Goal: Task Accomplishment & Management: Use online tool/utility

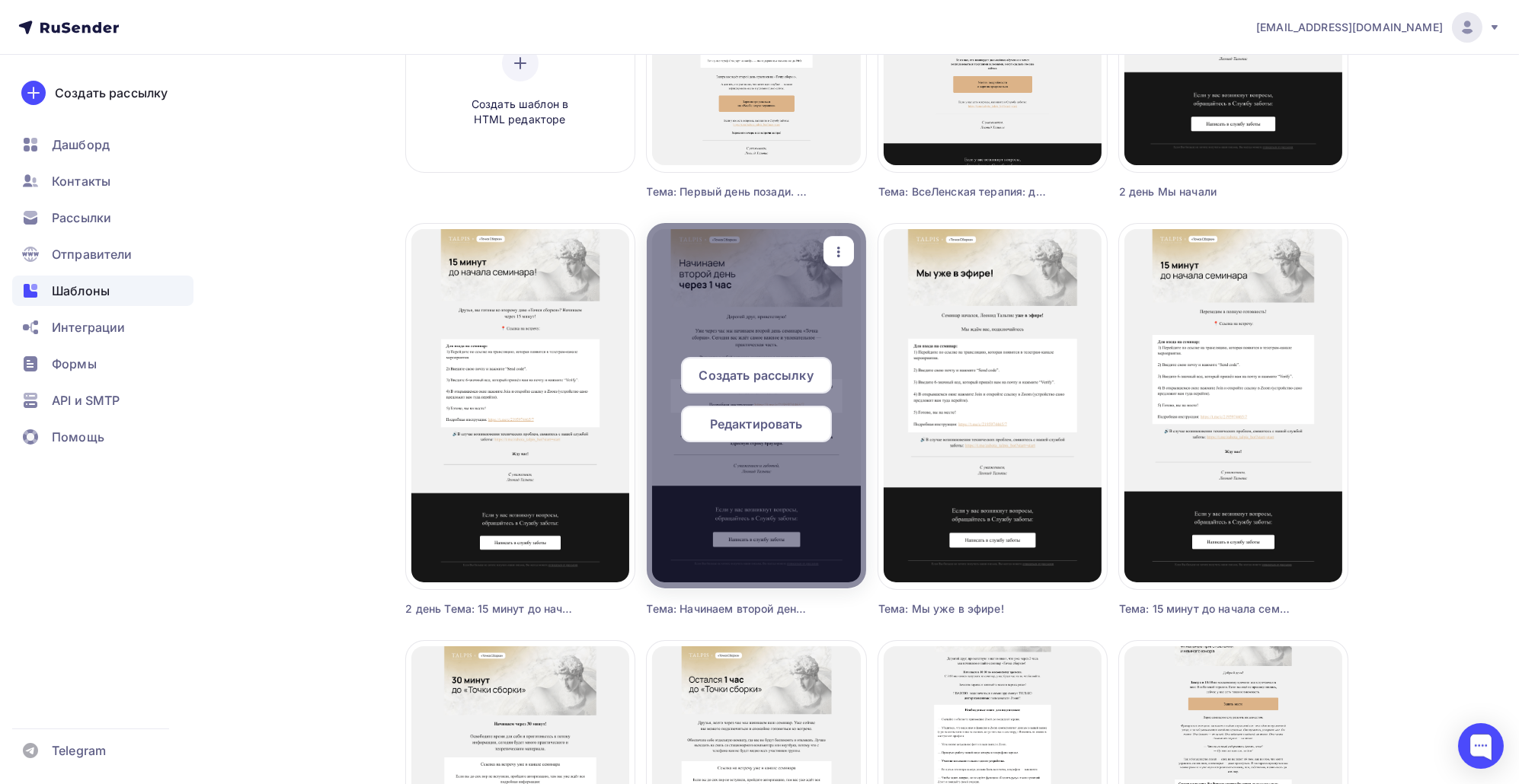
scroll to position [64, 0]
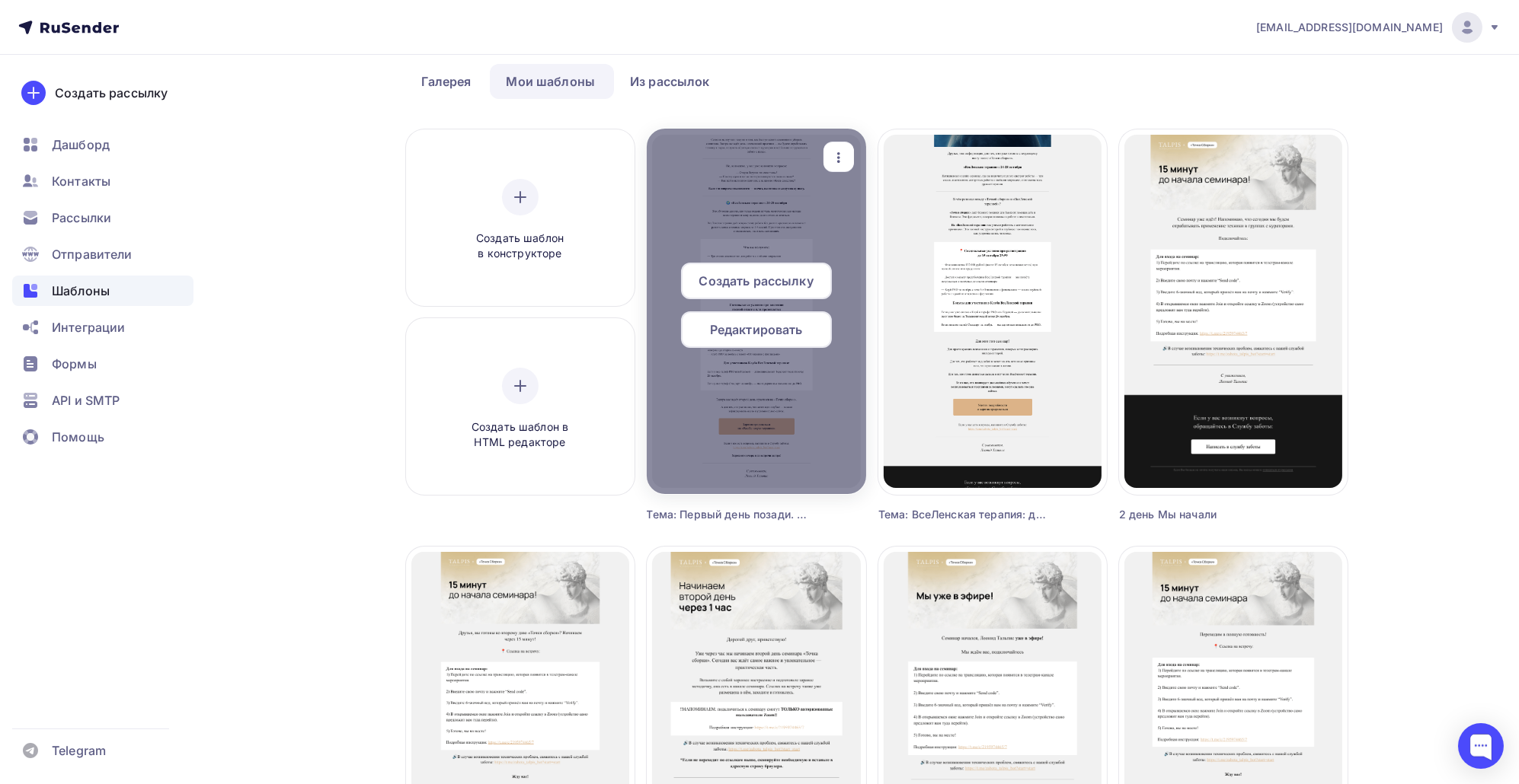
click at [845, 151] on icon "button" at bounding box center [839, 157] width 18 height 18
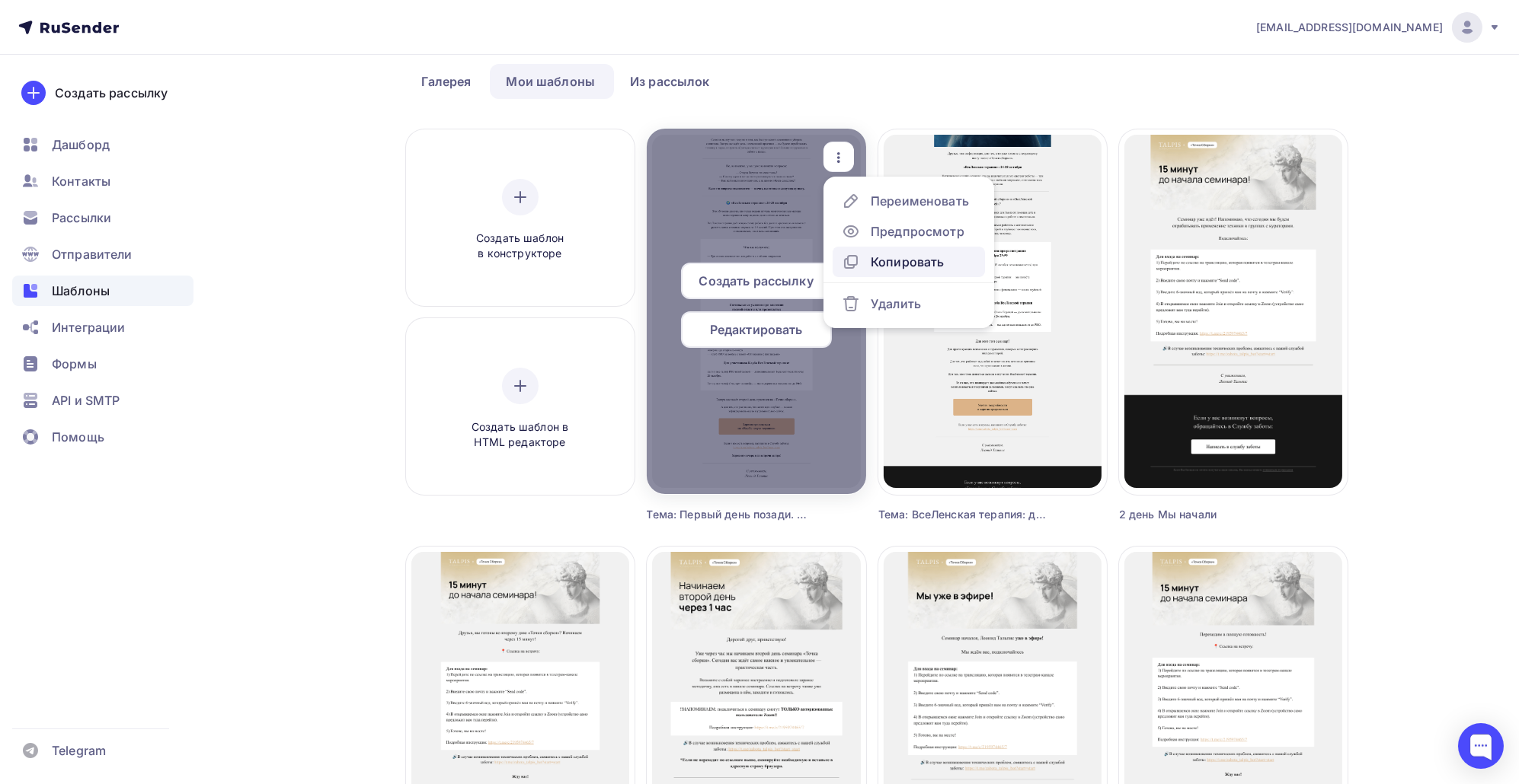
click at [889, 257] on div "Копировать" at bounding box center [907, 262] width 73 height 18
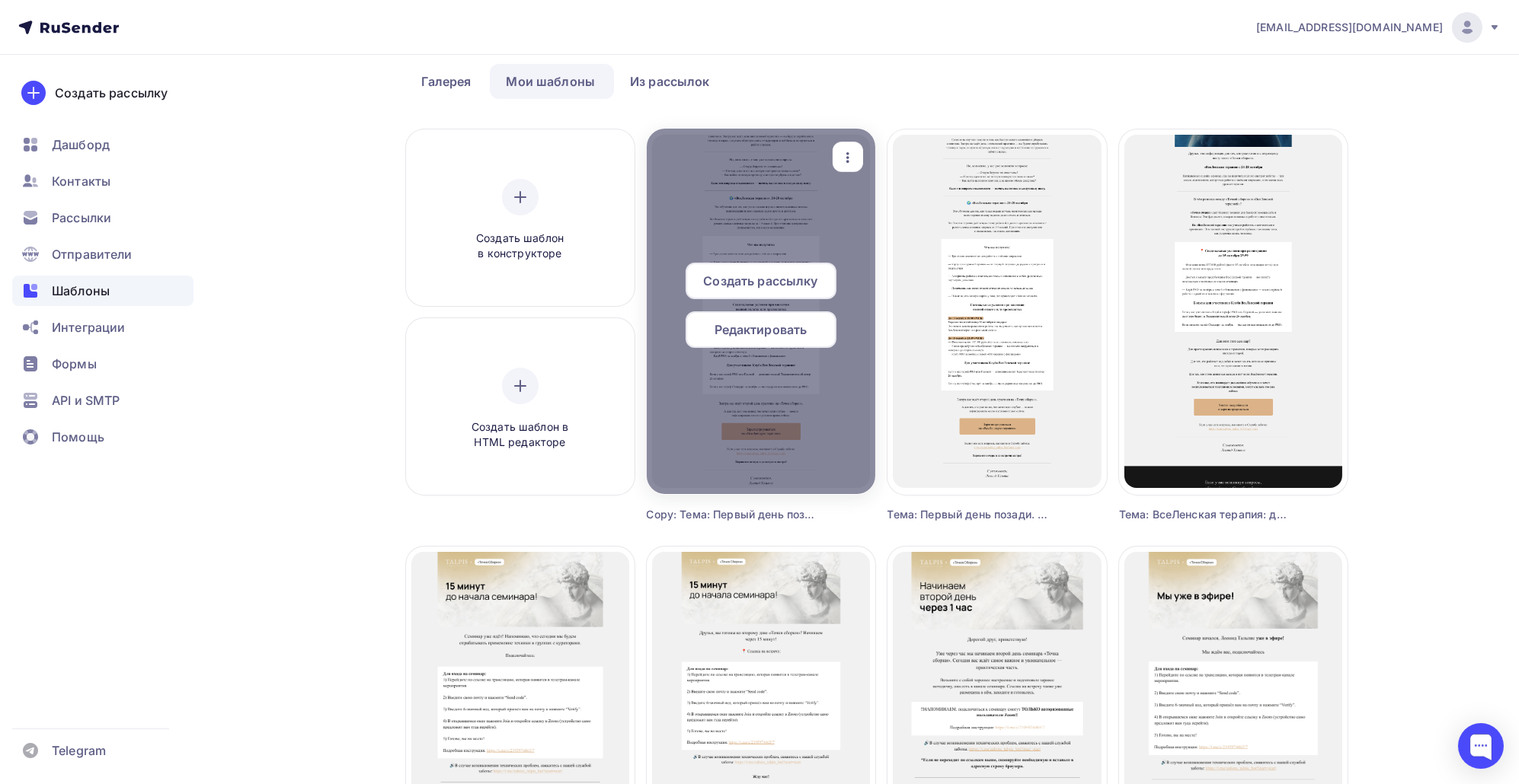
click at [760, 327] on span "Редактировать" at bounding box center [760, 329] width 93 height 18
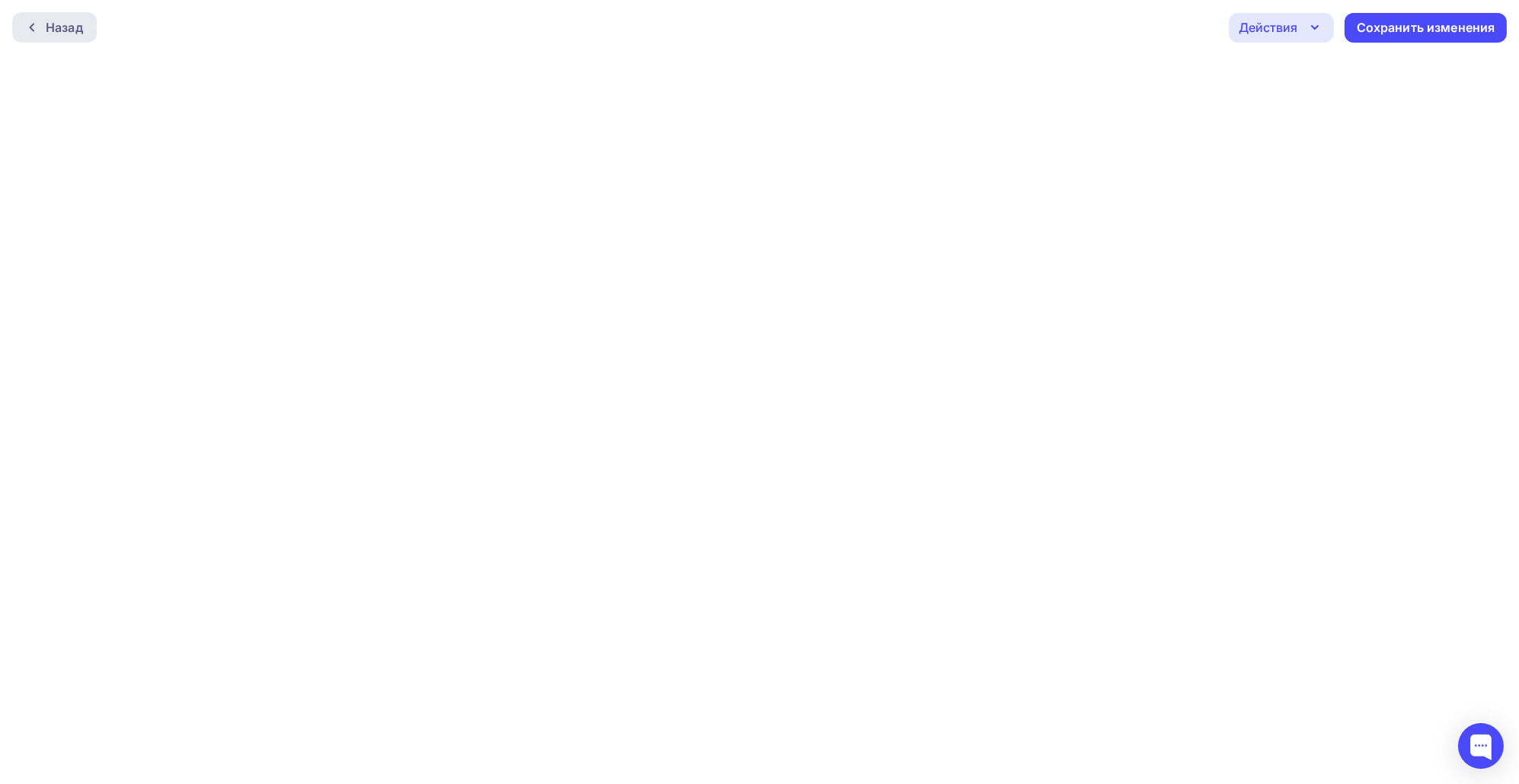
click at [42, 22] on div at bounding box center [36, 28] width 20 height 12
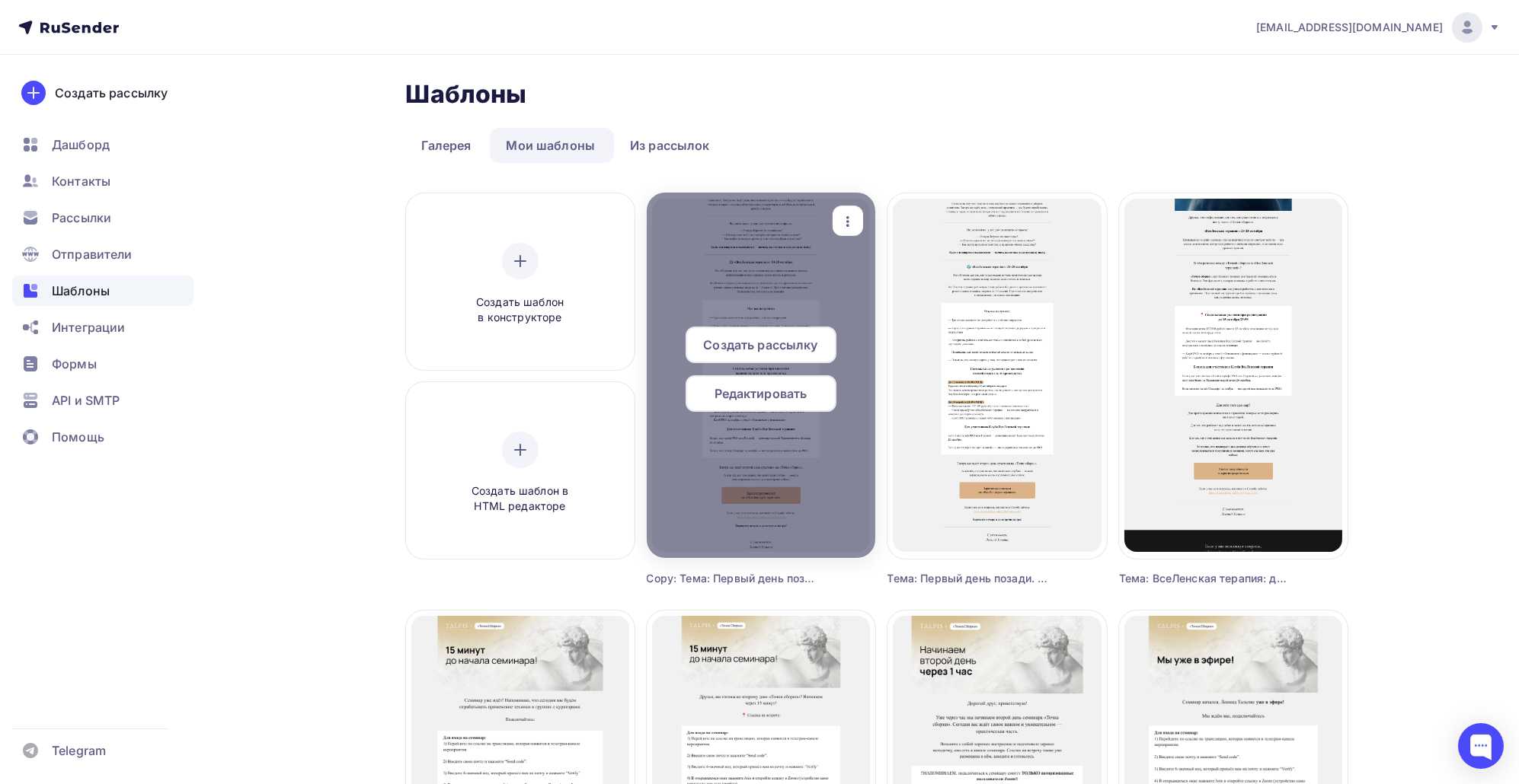
click at [847, 217] on icon "button" at bounding box center [848, 221] width 3 height 11
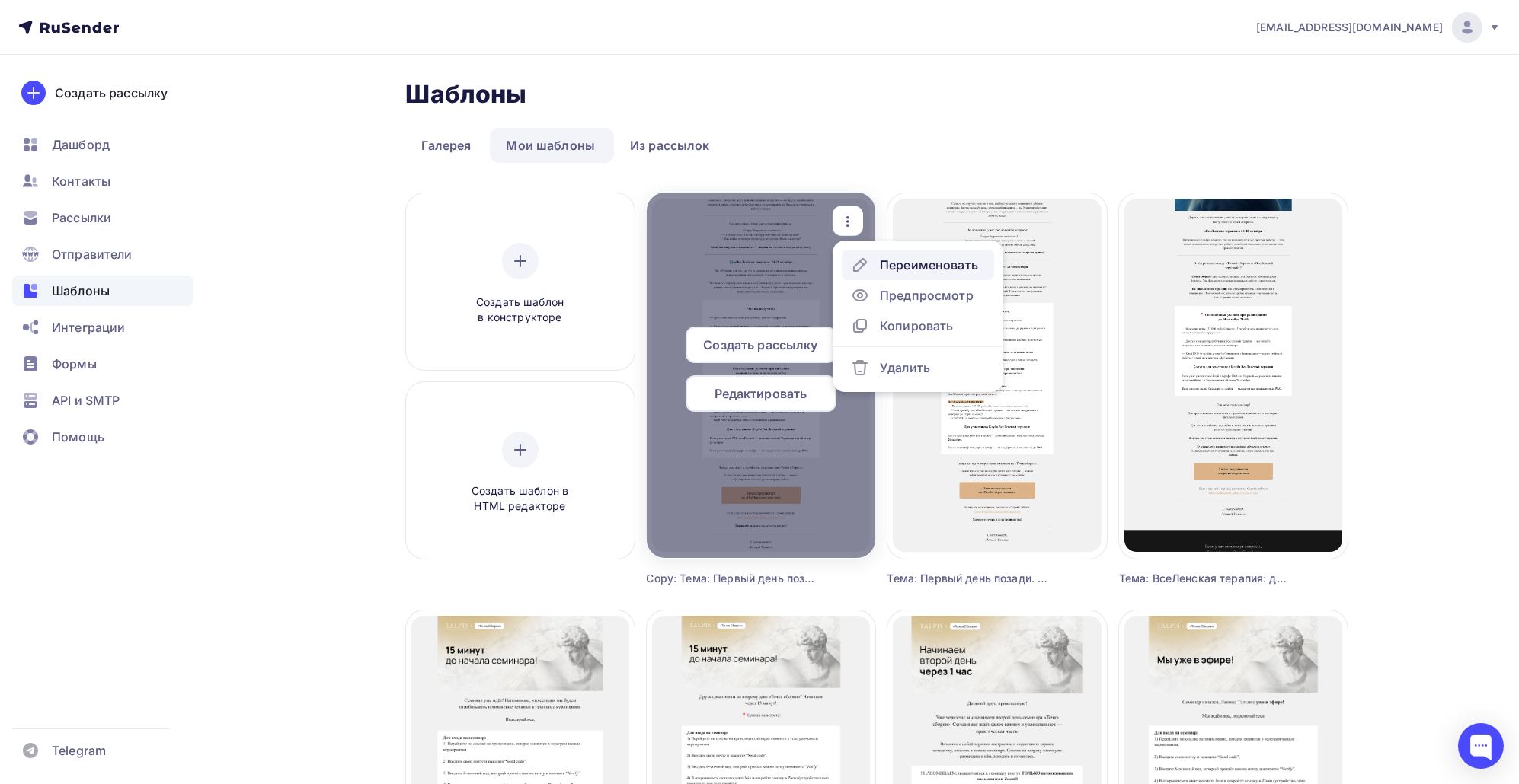
click at [926, 267] on div "Переименовать" at bounding box center [928, 265] width 98 height 18
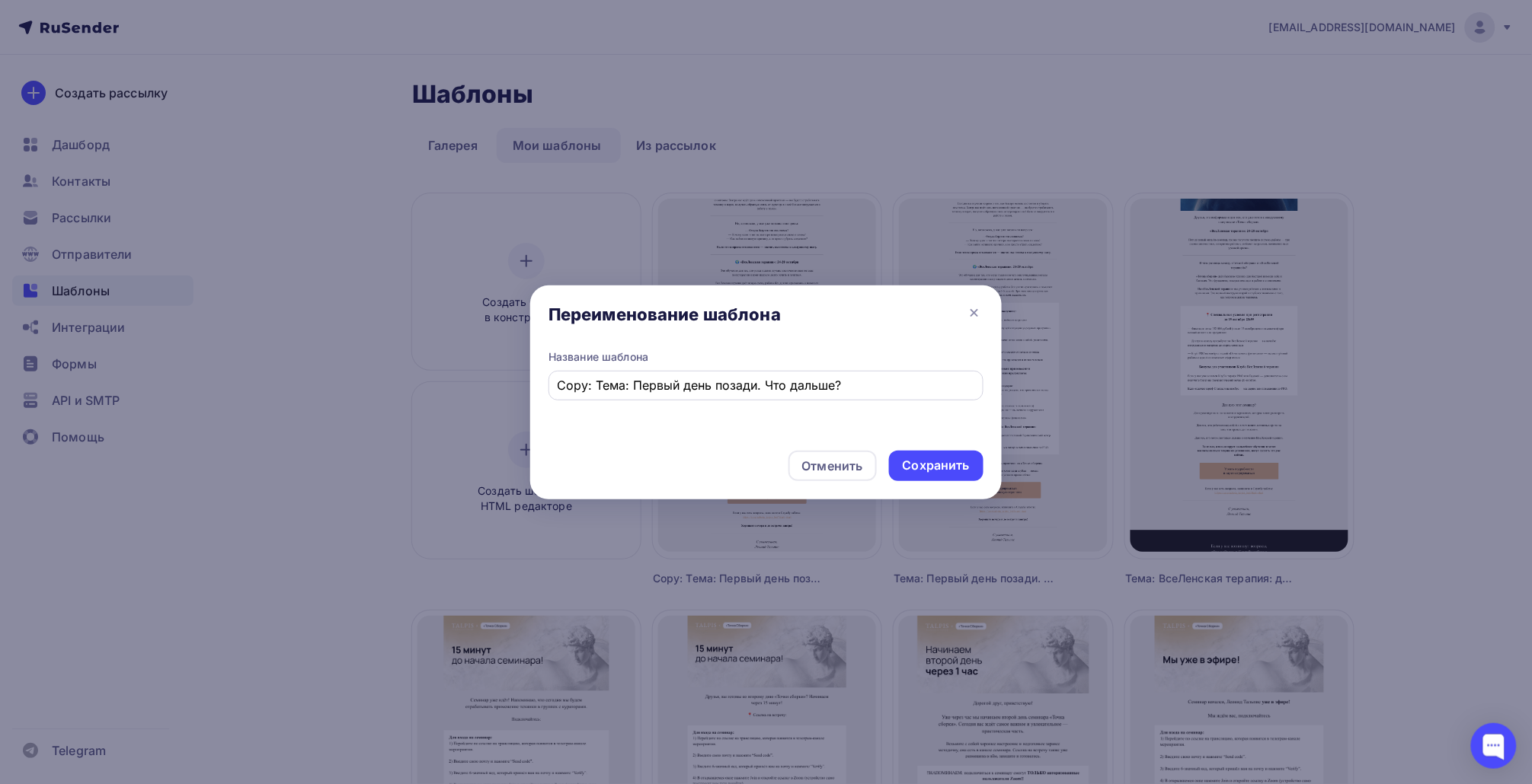
click at [872, 373] on div "Copy: Тема: Первый день позади. Что дальше?" at bounding box center [766, 386] width 435 height 30
click at [840, 385] on input "Copy: Тема: Первый день позади. Что дальше?" at bounding box center [766, 385] width 417 height 18
paste input "Ваше мнение очень важно для нас"
drag, startPoint x: 932, startPoint y: 459, endPoint x: 591, endPoint y: 392, distance: 347.5
click at [678, 415] on div "Переименование шаблона Название шаблона Ваше мнение очень важно для нас Отменит…" at bounding box center [766, 392] width 472 height 214
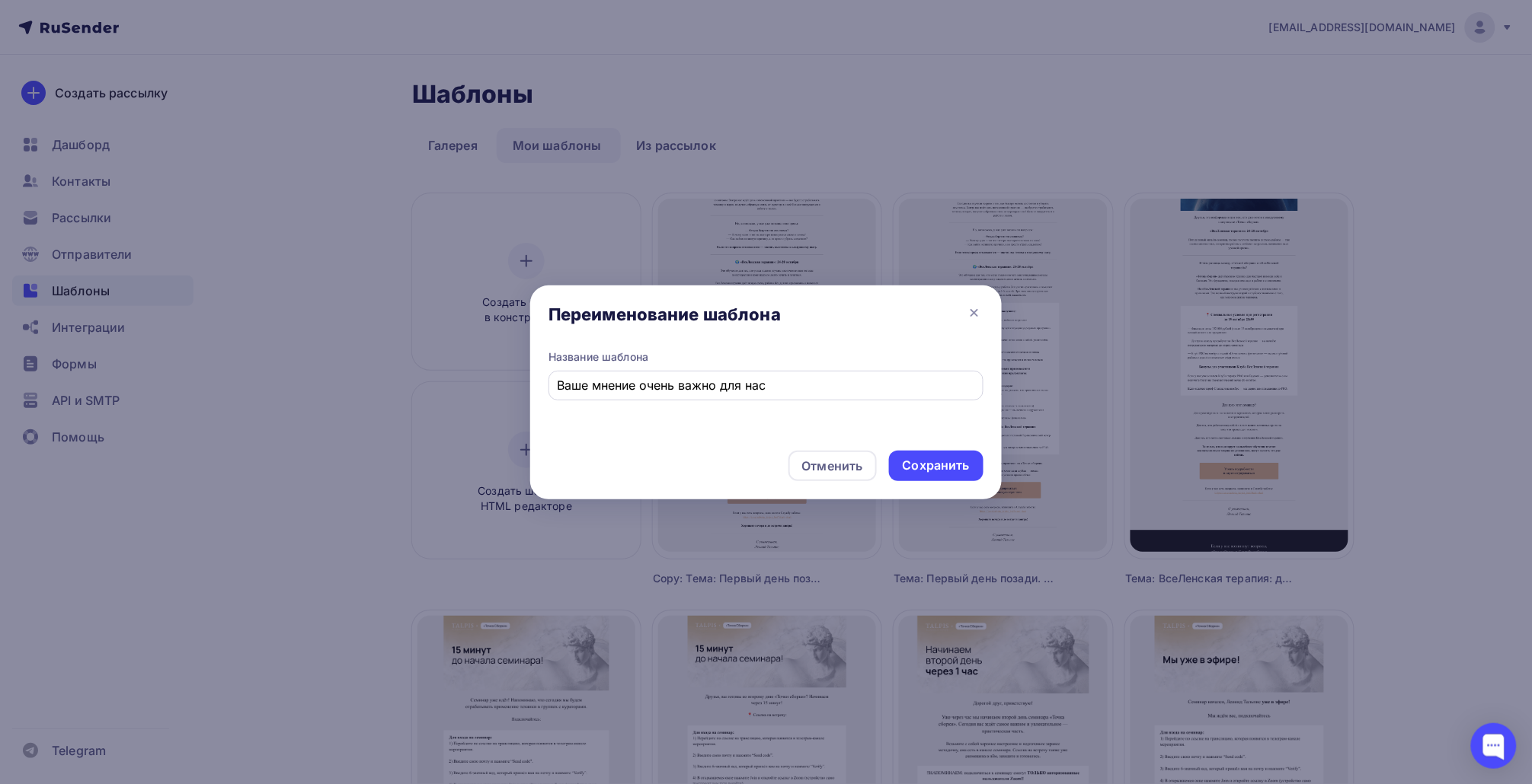
click at [804, 392] on input "Ваше мнение очень важно для нас" at bounding box center [766, 385] width 417 height 18
click at [558, 383] on input "Ваше мнение очень важно для нас" at bounding box center [766, 385] width 417 height 18
type input "[Клуб] Ваше мнение очень важно для нас"
click at [976, 461] on div "Сохранить" at bounding box center [936, 466] width 94 height 31
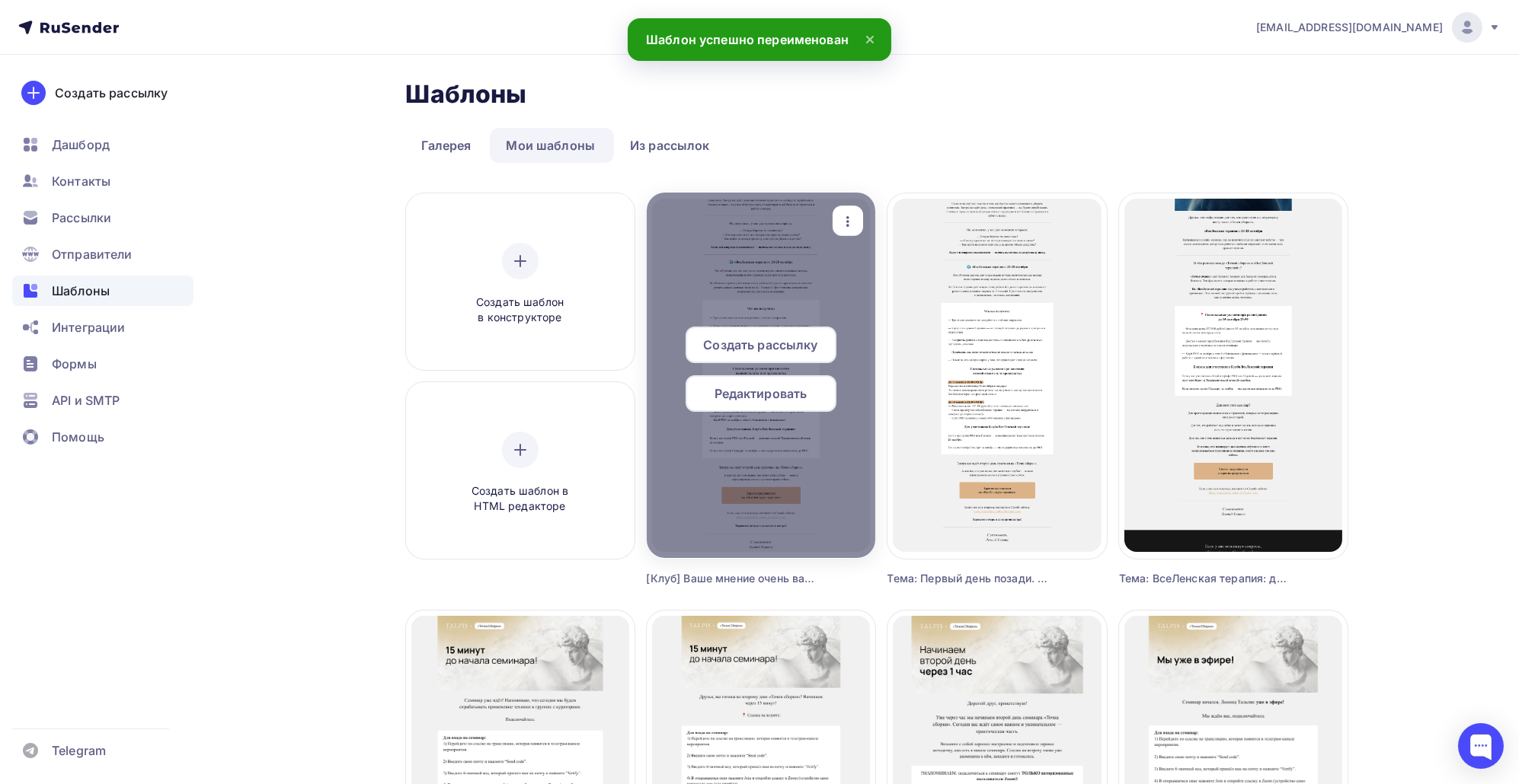
click at [769, 387] on span "Редактировать" at bounding box center [760, 393] width 93 height 18
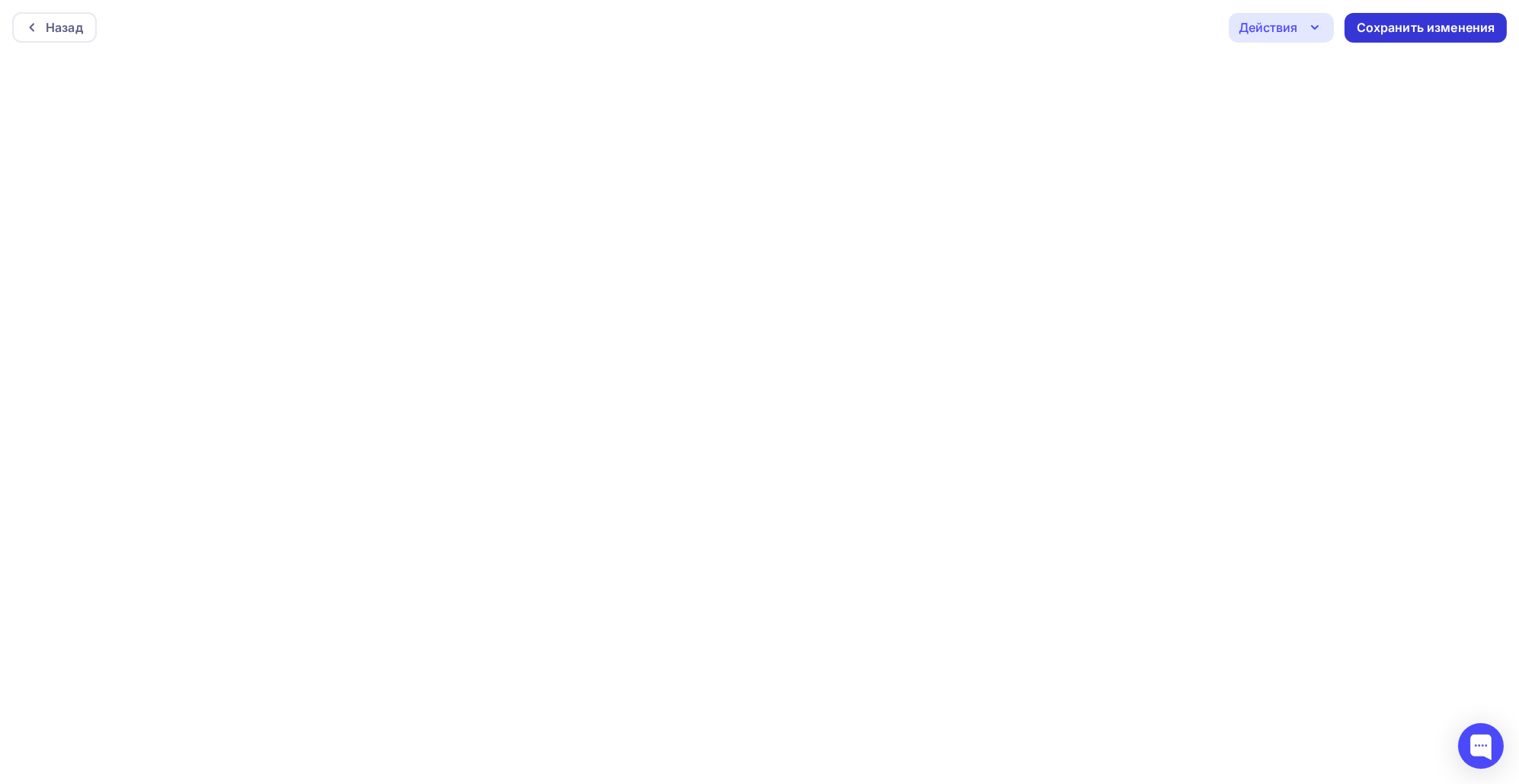
click at [1408, 27] on div "Сохранить изменения" at bounding box center [1425, 28] width 138 height 18
